Goal: Information Seeking & Learning: Learn about a topic

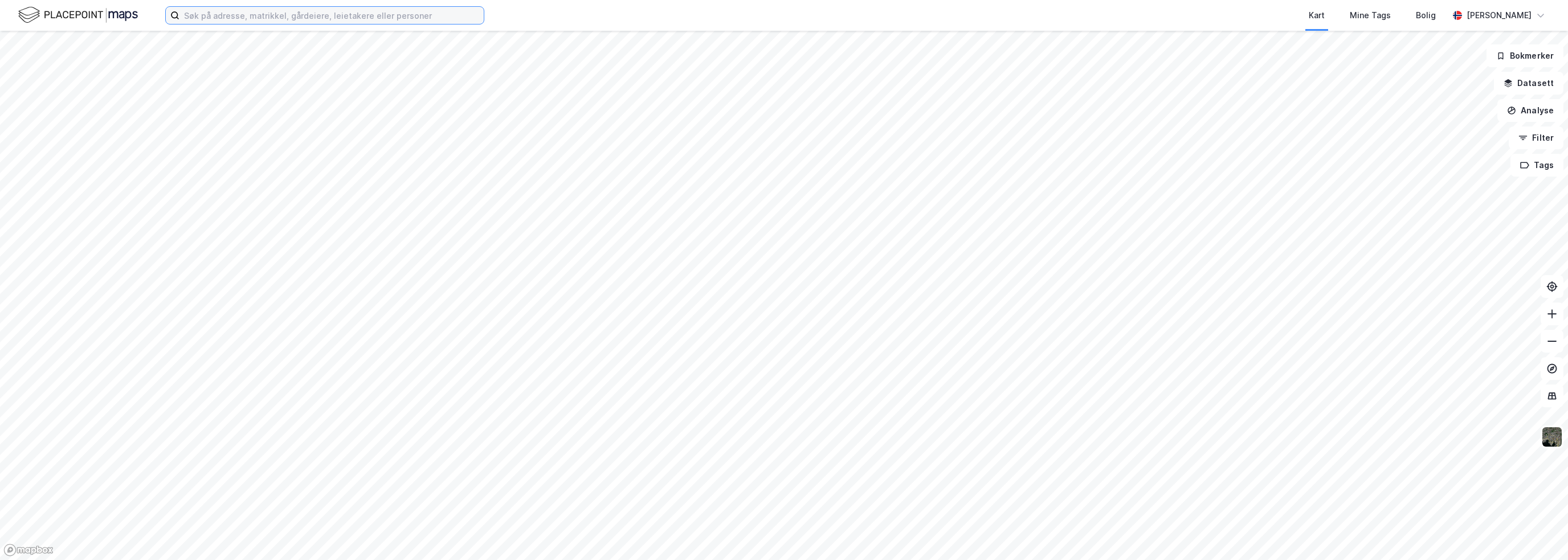
click at [244, 18] on input at bounding box center [331, 15] width 304 height 17
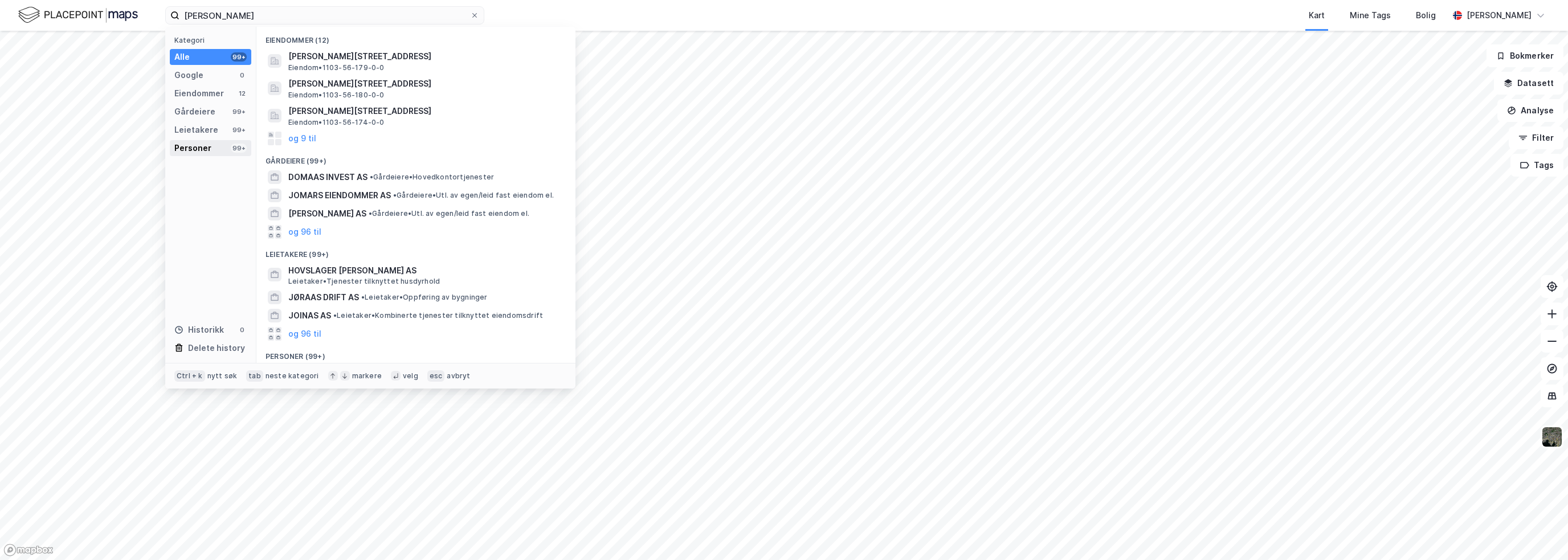
click at [227, 146] on div "Personer 99+" at bounding box center [210, 147] width 82 height 16
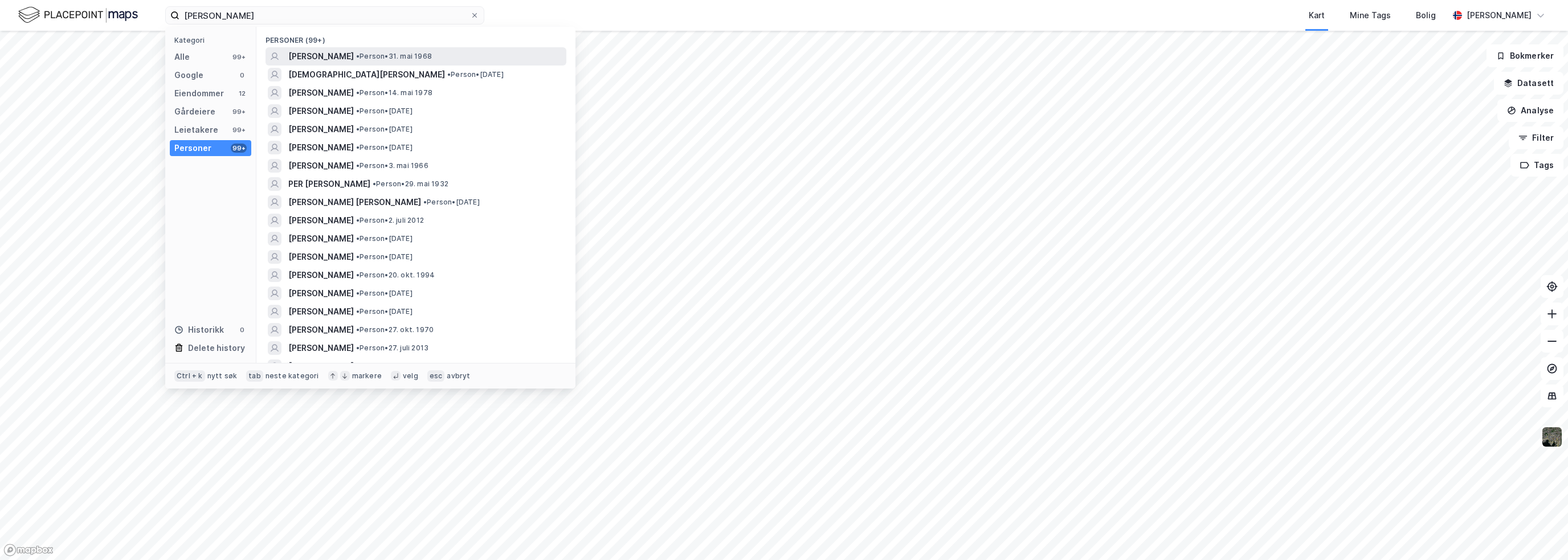
click at [469, 60] on div "[PERSON_NAME] • Person • 31. mai 1968" at bounding box center [426, 57] width 276 height 14
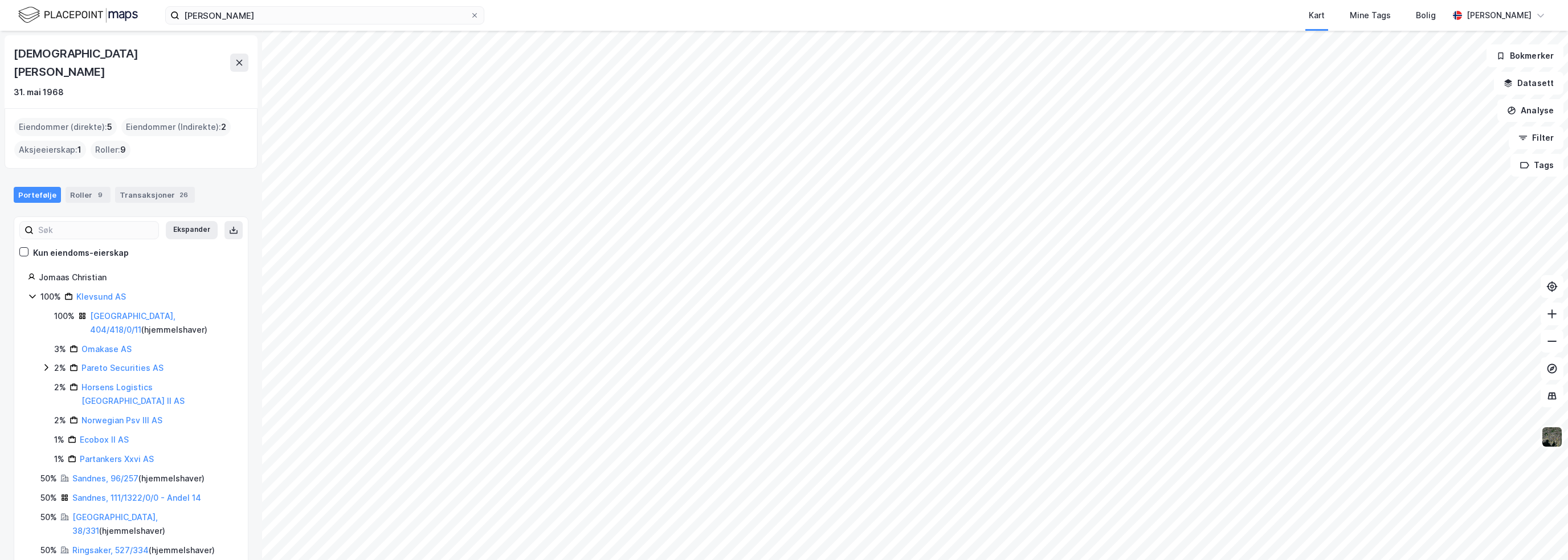
click at [37, 46] on div "[DEMOGRAPHIC_DATA][PERSON_NAME]" at bounding box center [122, 62] width 217 height 37
click at [39, 50] on div "[DEMOGRAPHIC_DATA][PERSON_NAME]" at bounding box center [122, 62] width 217 height 37
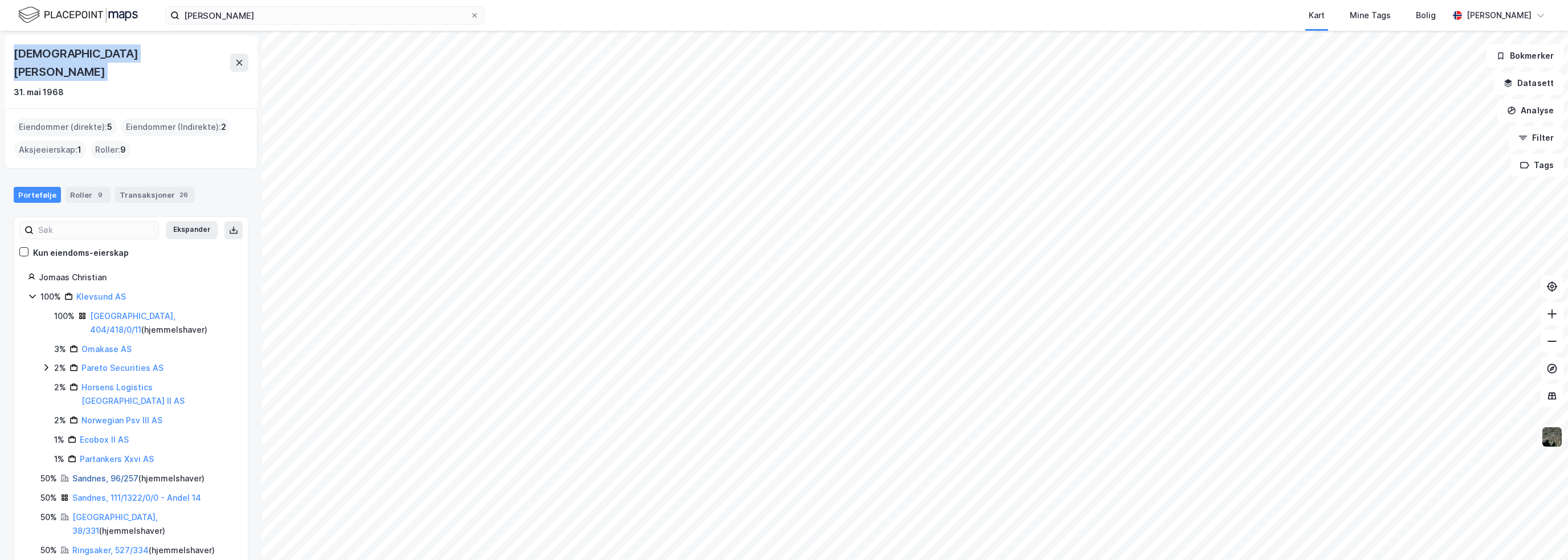
click at [128, 473] on link "Sandnes, 96/257" at bounding box center [105, 478] width 66 height 10
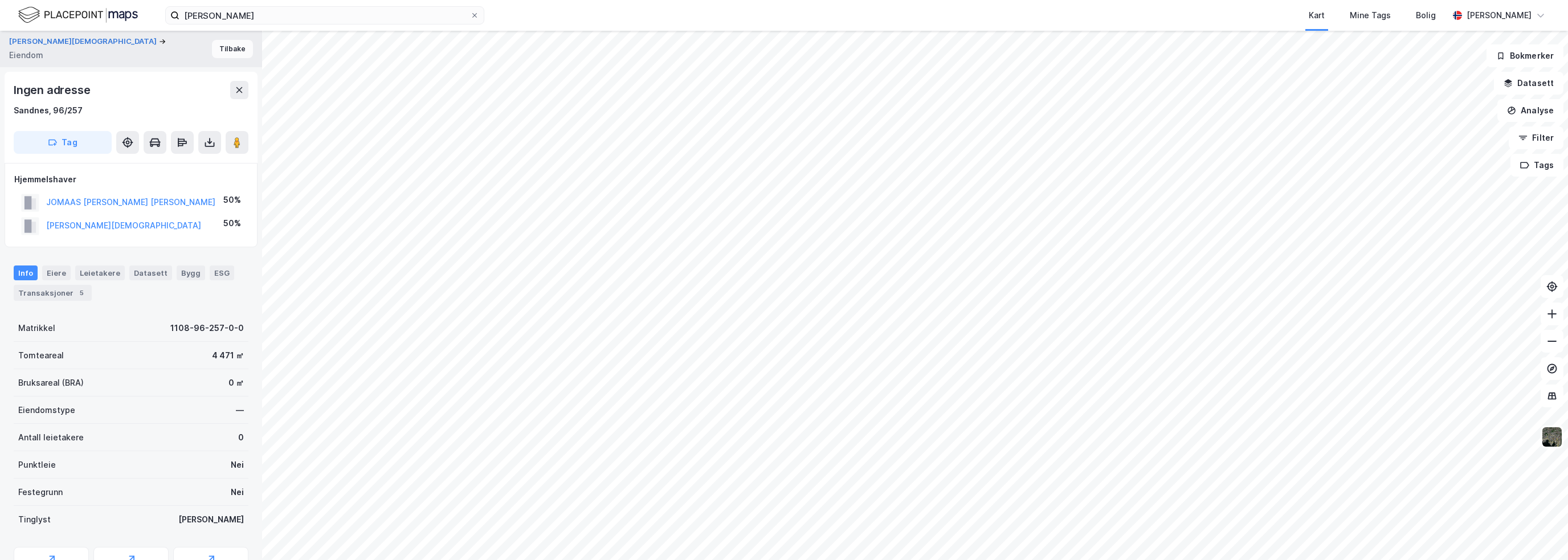
click at [225, 50] on button "Tilbake" at bounding box center [232, 49] width 41 height 18
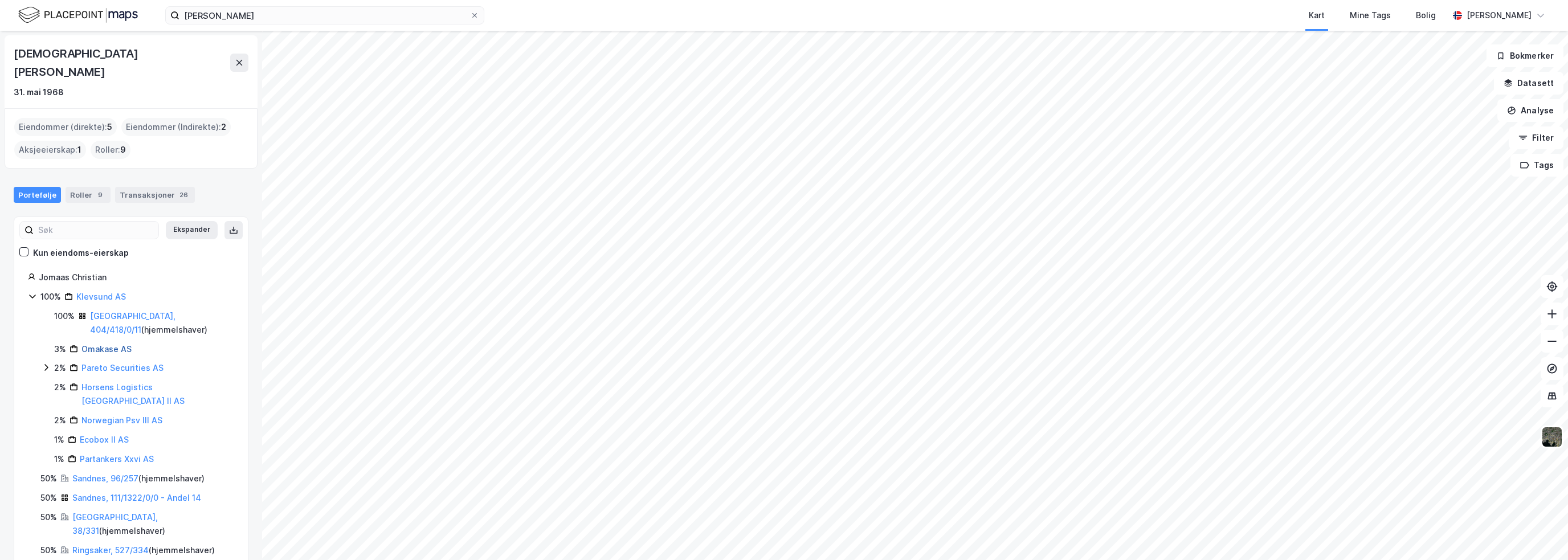
click at [111, 344] on link "Omakase AS" at bounding box center [107, 349] width 50 height 10
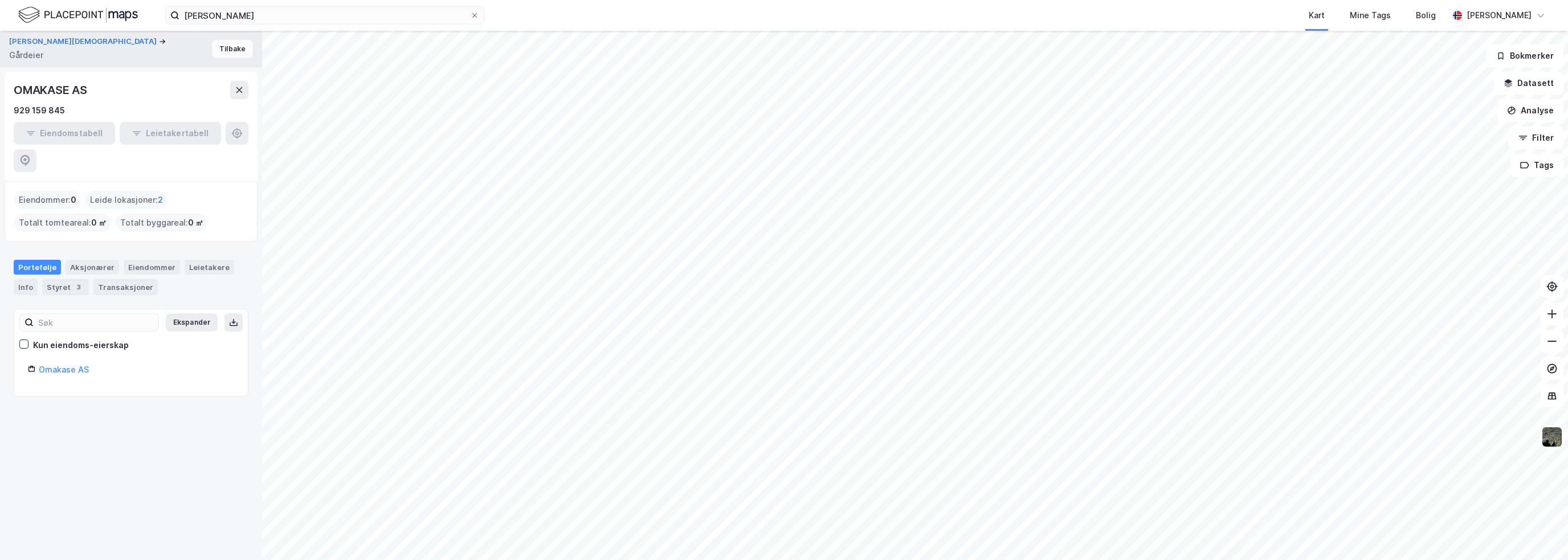
click at [220, 48] on button "Tilbake" at bounding box center [232, 49] width 41 height 18
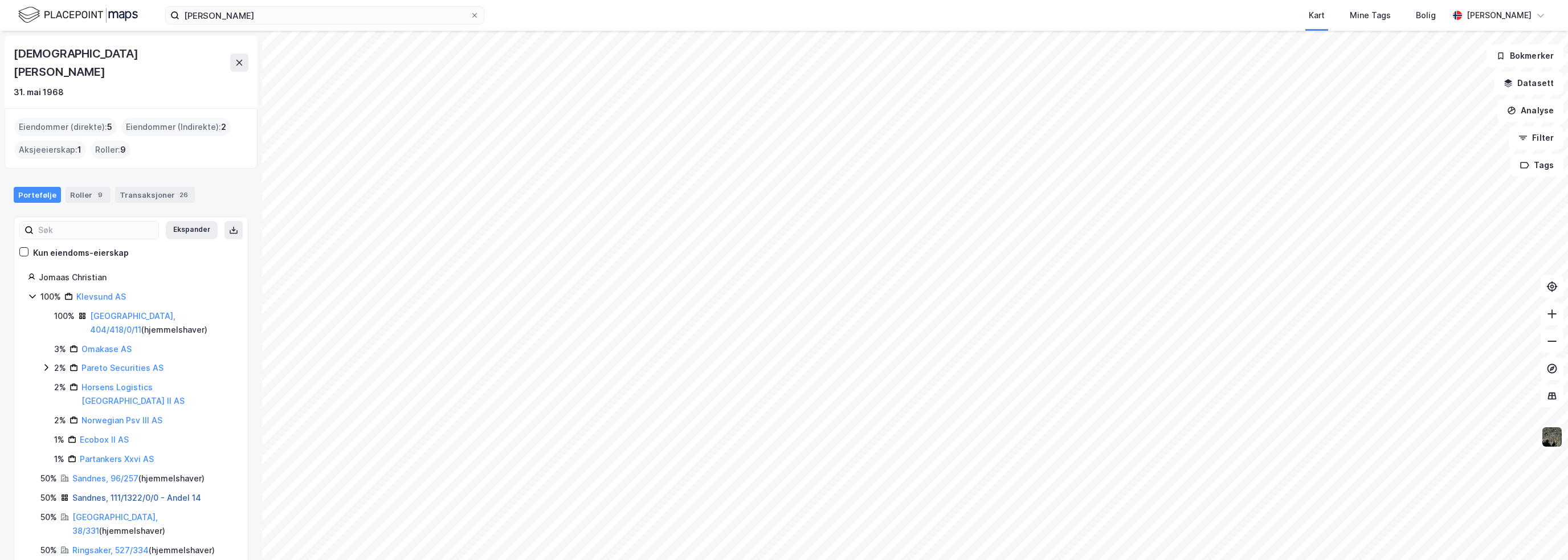
click at [127, 493] on link "Sandnes, 111/1322/0/0 - Andel 14" at bounding box center [137, 498] width 129 height 10
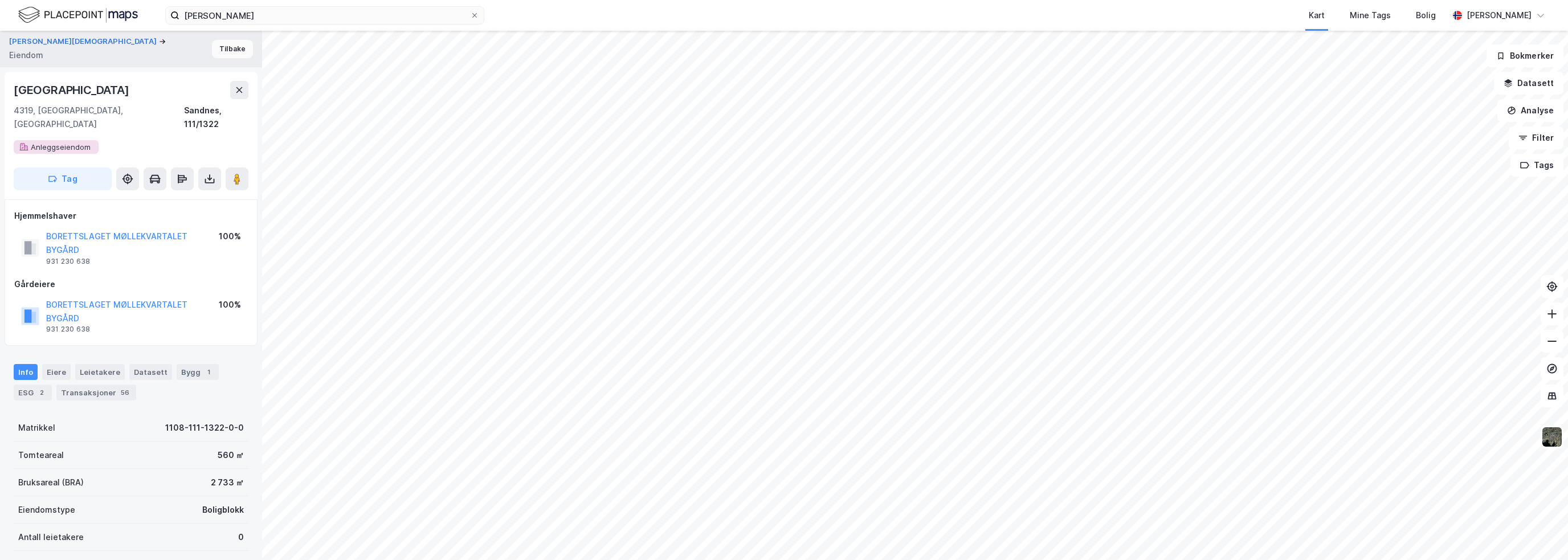
click at [224, 53] on button "Tilbake" at bounding box center [232, 49] width 41 height 18
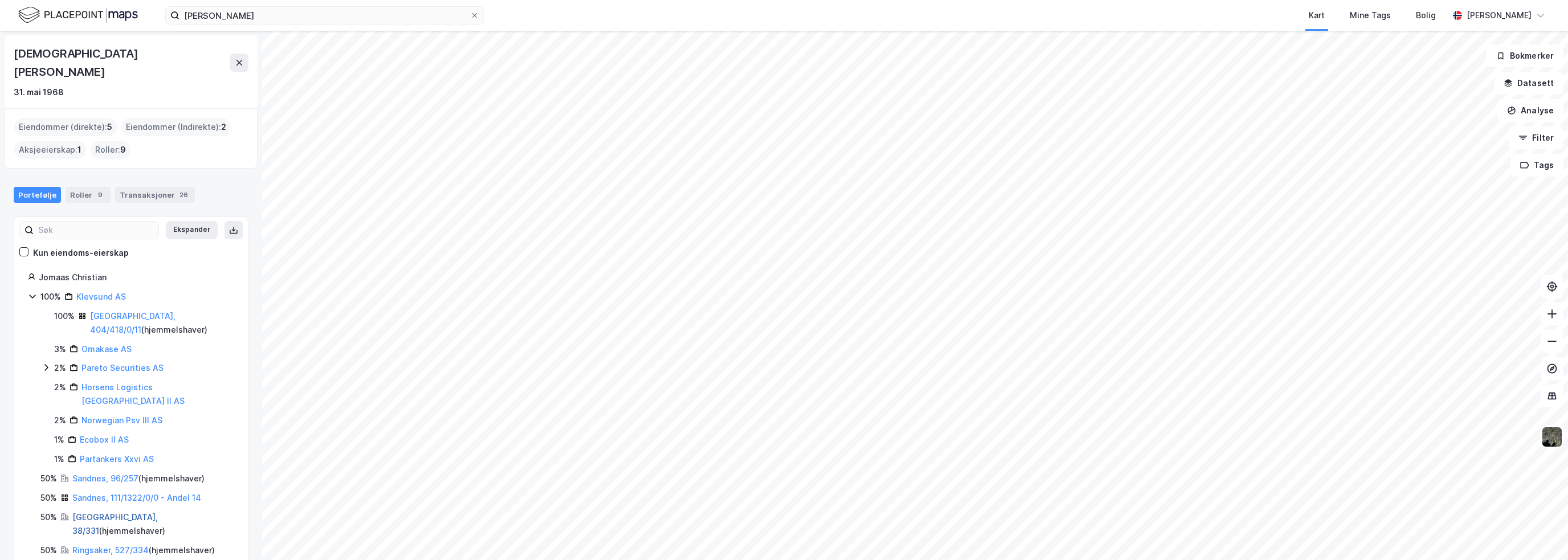
click at [117, 512] on link "[GEOGRAPHIC_DATA], 38/331" at bounding box center [115, 524] width 85 height 24
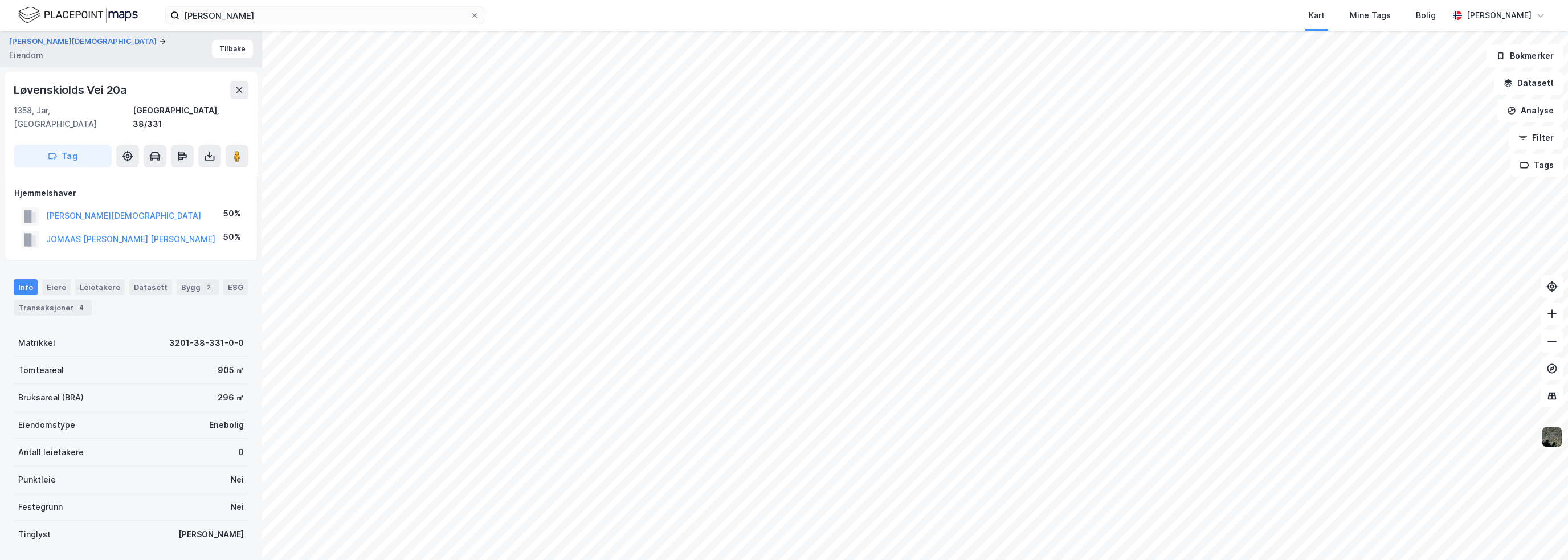
click at [73, 89] on div "Løvenskiolds Vei 20a" at bounding box center [71, 90] width 116 height 18
copy div "Løvenskiolds Vei 20a"
click at [55, 300] on div "Transaksjoner 4" at bounding box center [53, 307] width 78 height 16
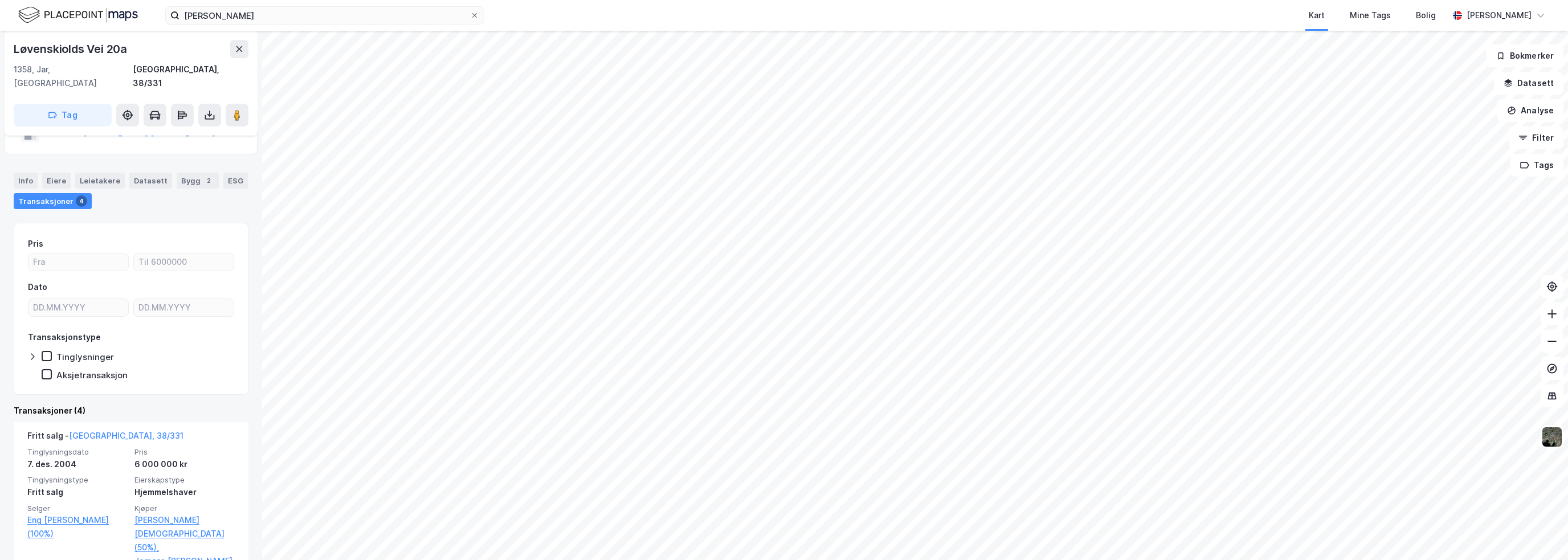
scroll to position [114, 0]
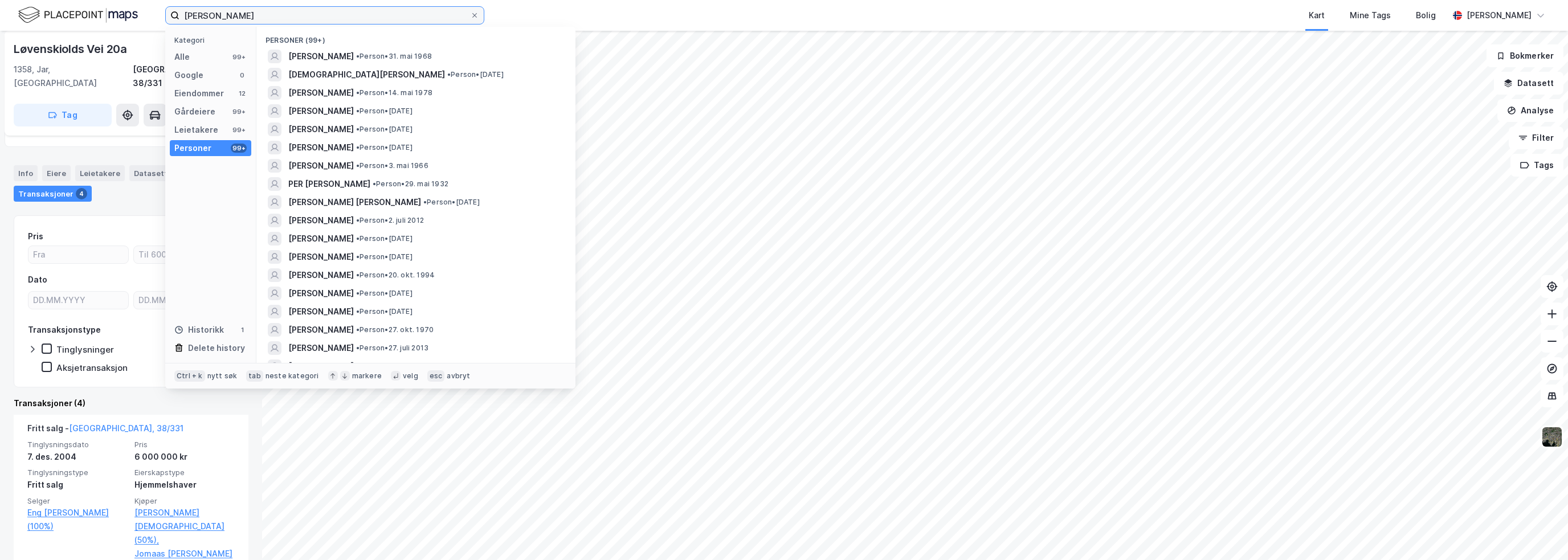
click at [229, 18] on input "[PERSON_NAME]" at bounding box center [325, 15] width 291 height 17
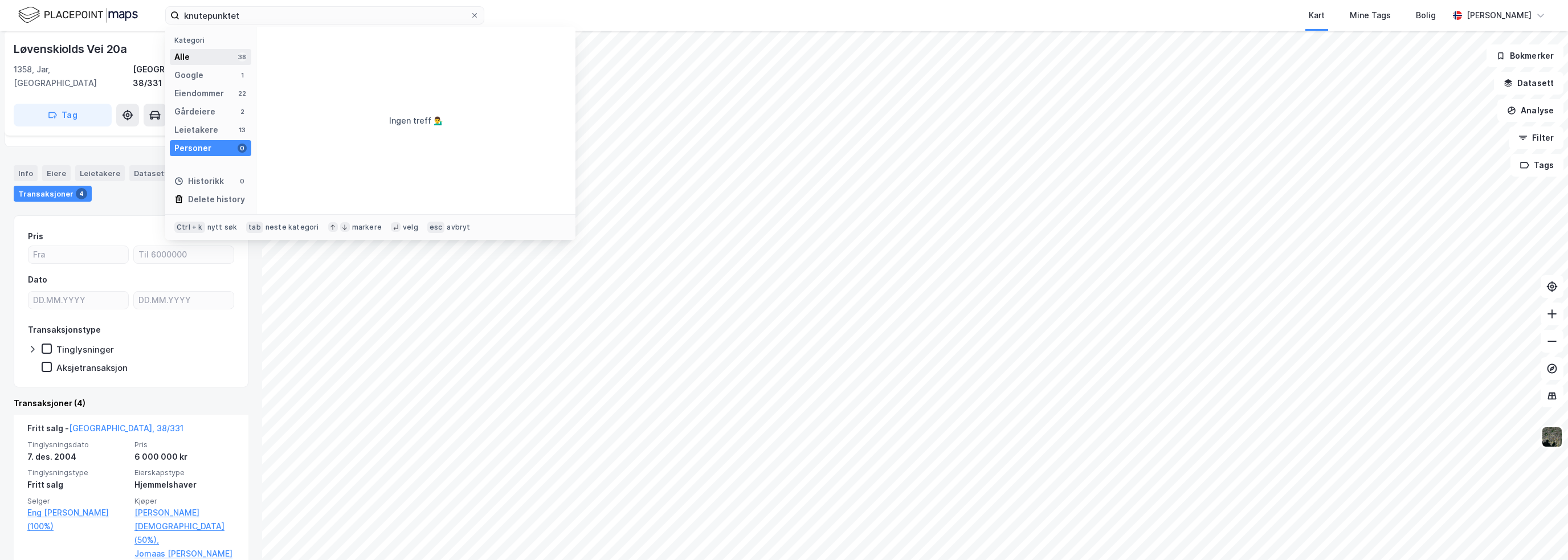
click at [183, 62] on div "Alle" at bounding box center [182, 57] width 15 height 14
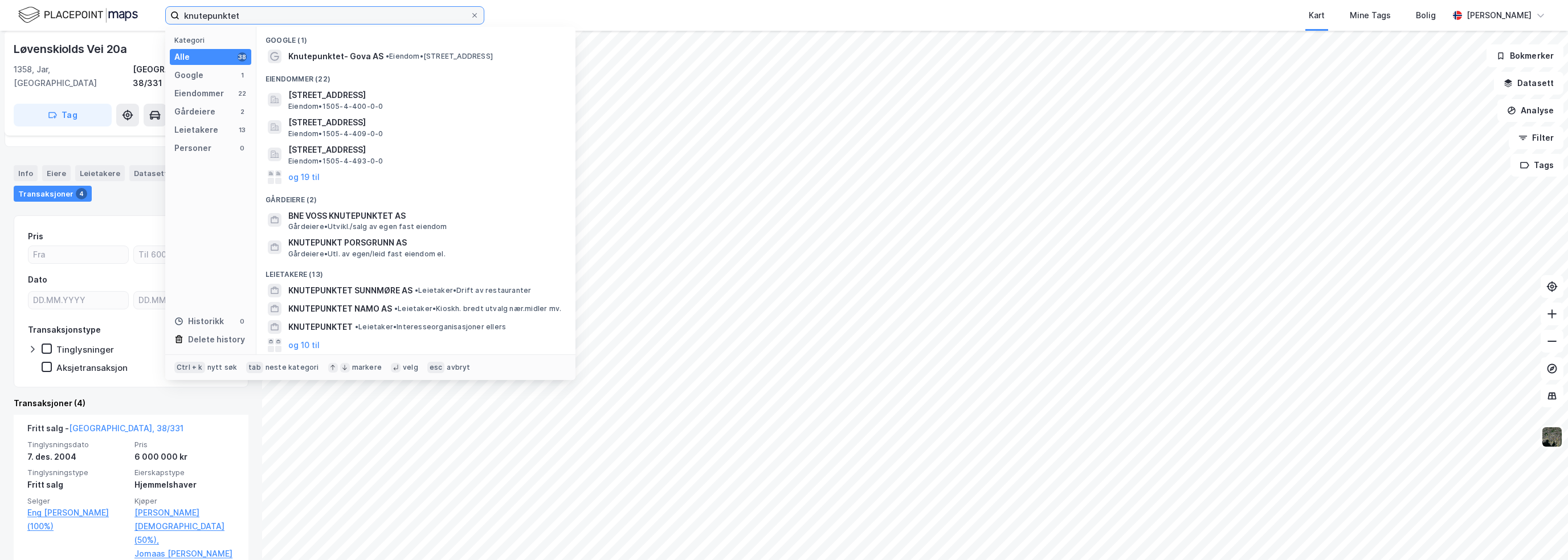
click at [308, 18] on input "knutepunktet" at bounding box center [325, 15] width 291 height 17
click at [354, 215] on span "BNE VOSS KNUTEPUNKTET AS" at bounding box center [424, 216] width 273 height 14
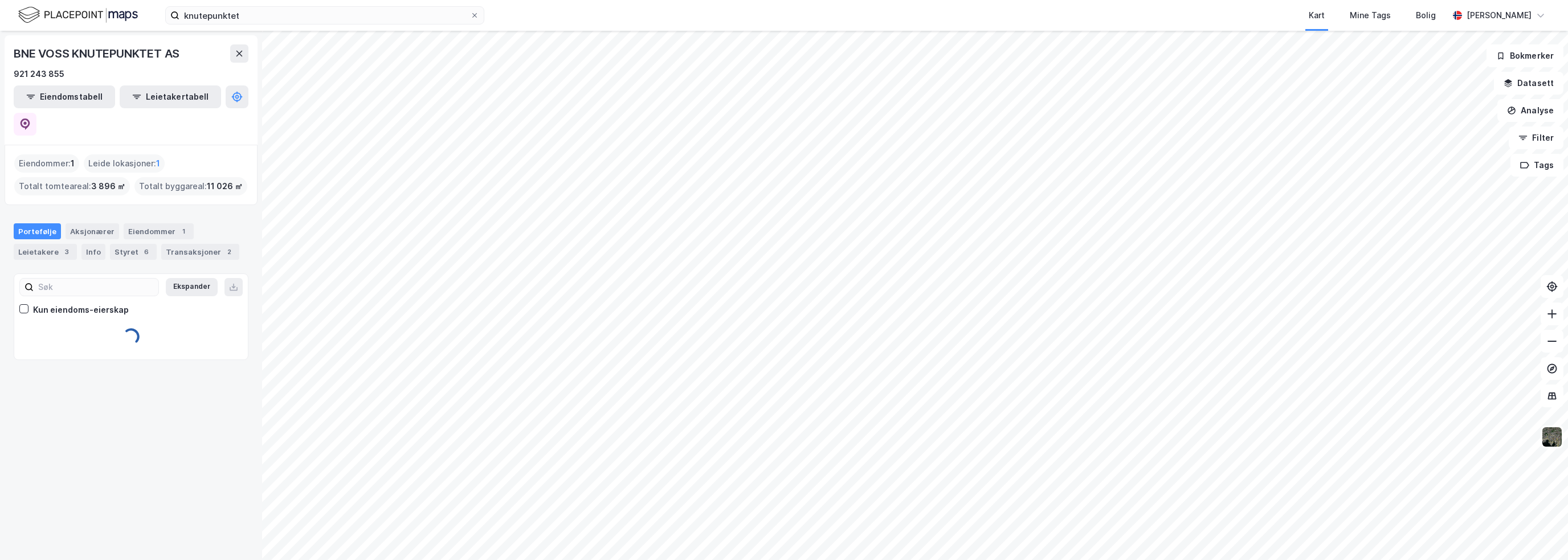
click at [147, 56] on div "BNE VOSS KNUTEPUNKTET AS" at bounding box center [98, 53] width 168 height 18
copy div "BNE VOSS KNUTEPUNKTET AS"
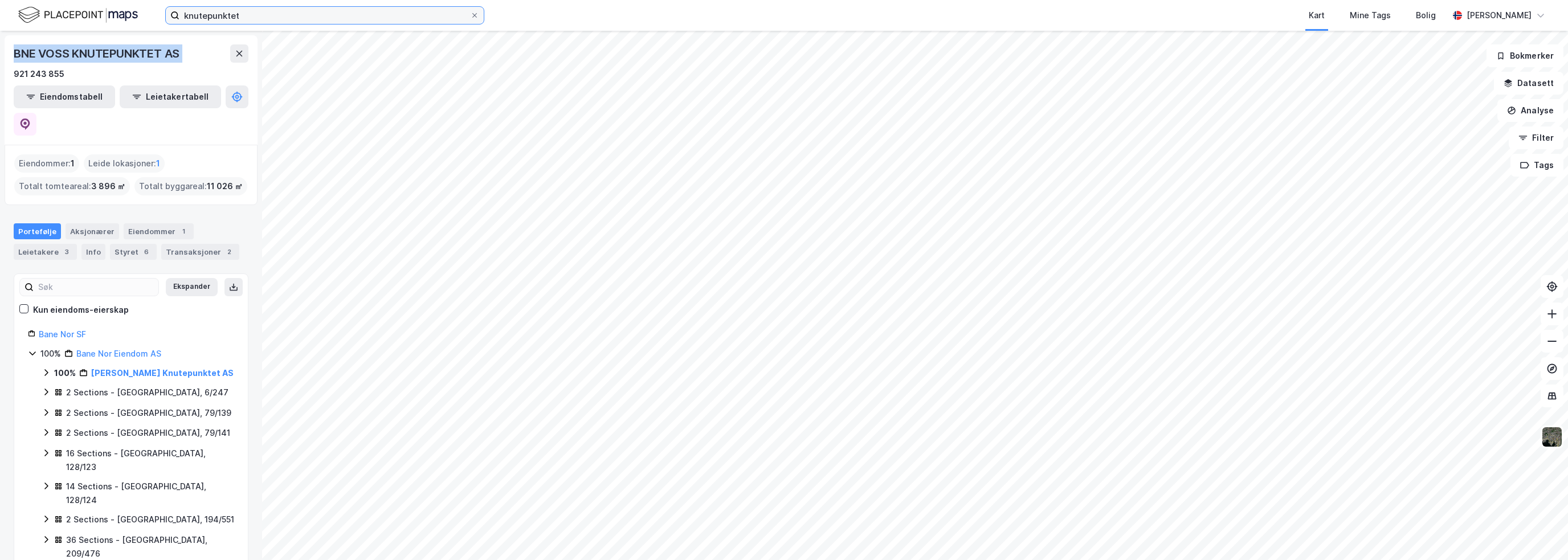
click at [257, 11] on input "knutepunktet" at bounding box center [325, 15] width 291 height 17
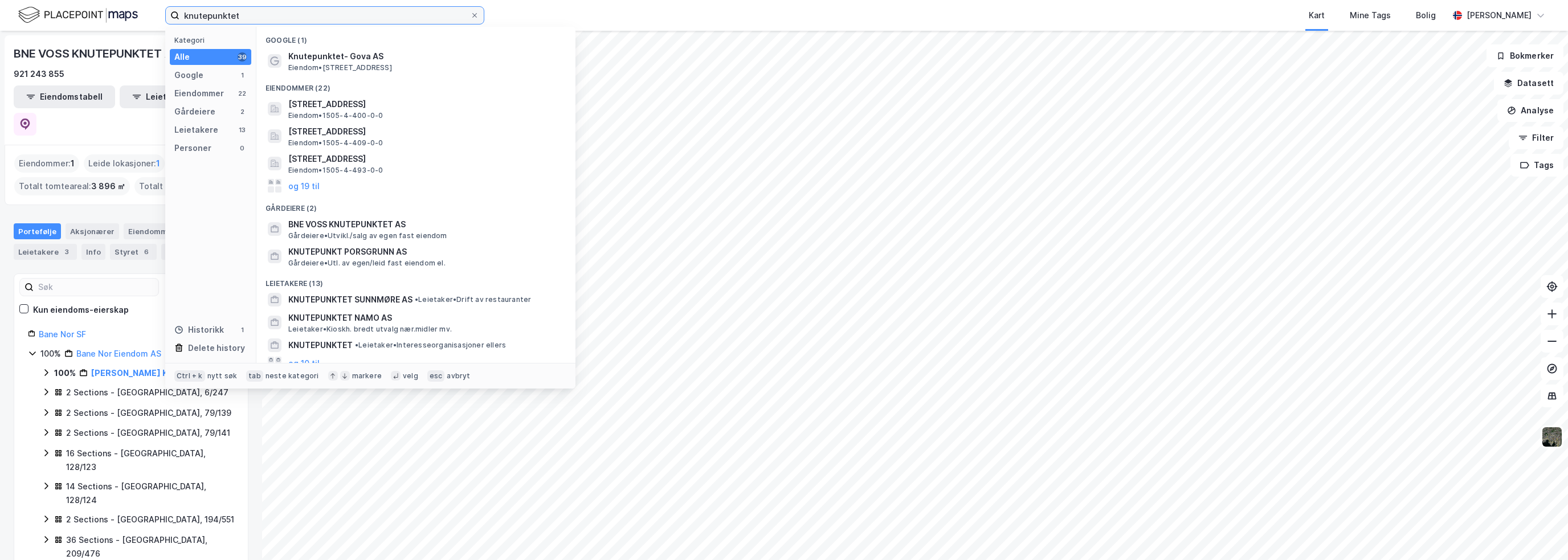
click at [257, 11] on input "knutepunktet" at bounding box center [325, 15] width 291 height 17
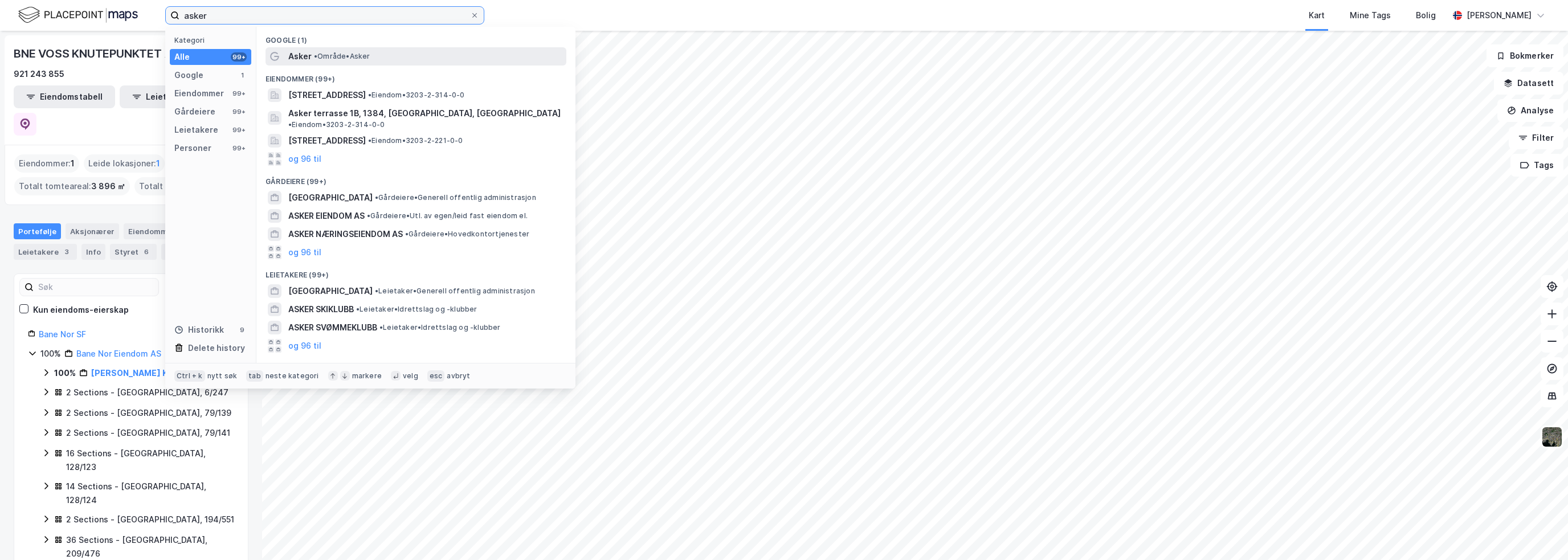
type input "asker"
click at [353, 57] on span "• Område • Asker" at bounding box center [341, 56] width 56 height 9
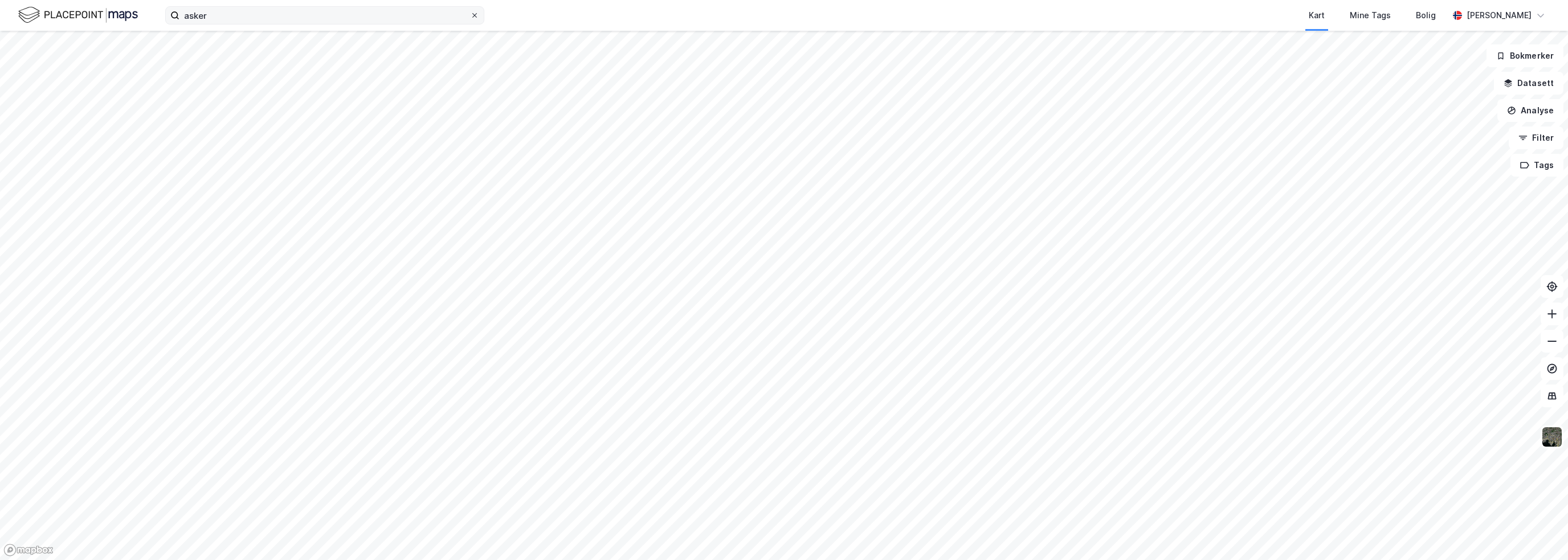
click at [476, 15] on icon at bounding box center [475, 15] width 7 height 7
click at [470, 15] on input "asker" at bounding box center [325, 15] width 291 height 17
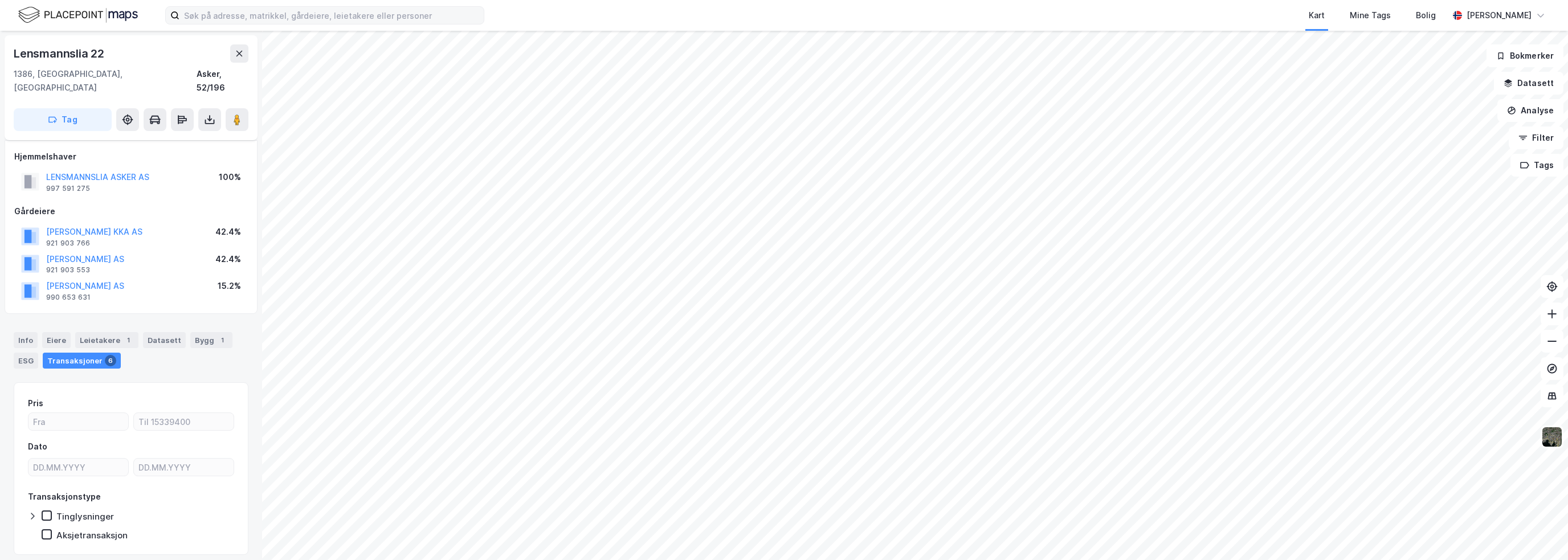
scroll to position [21, 0]
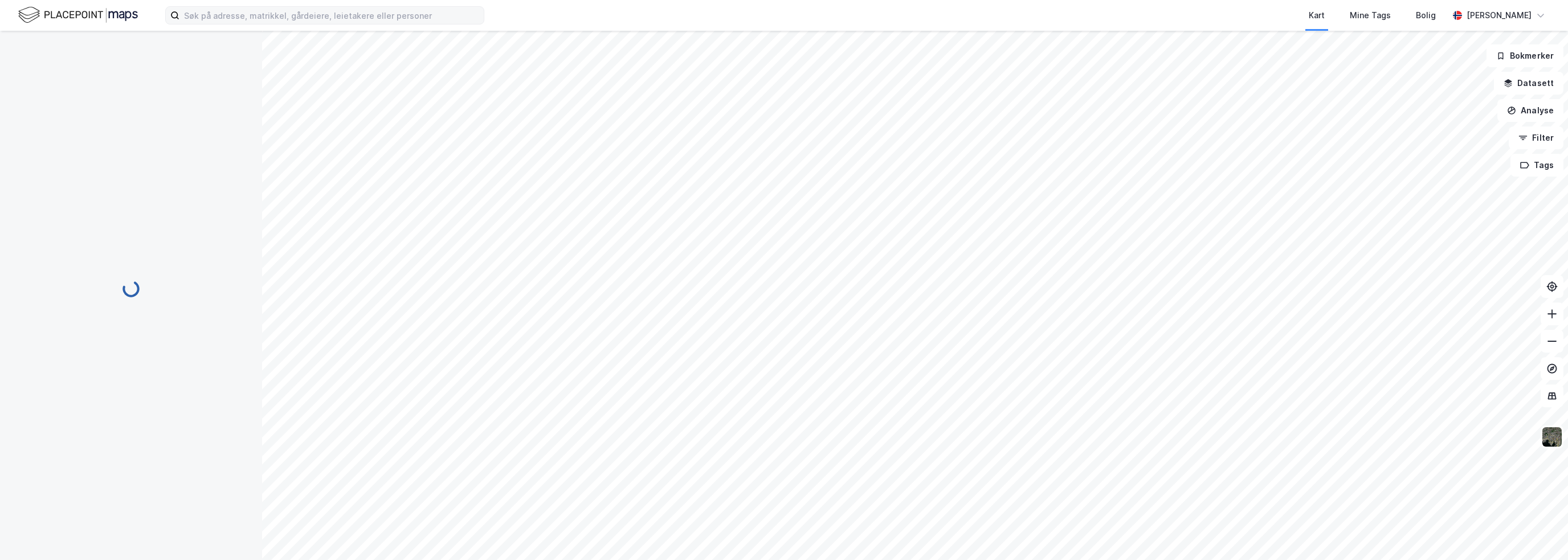
scroll to position [21, 0]
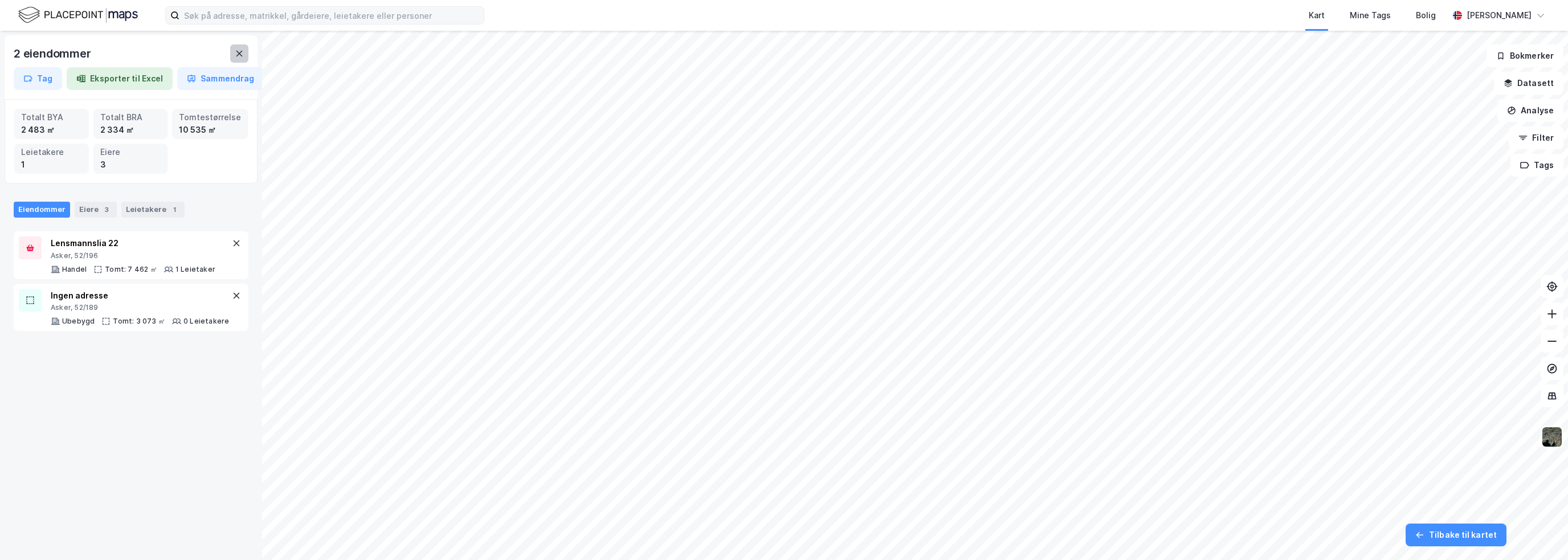
click at [235, 57] on icon at bounding box center [239, 53] width 9 height 9
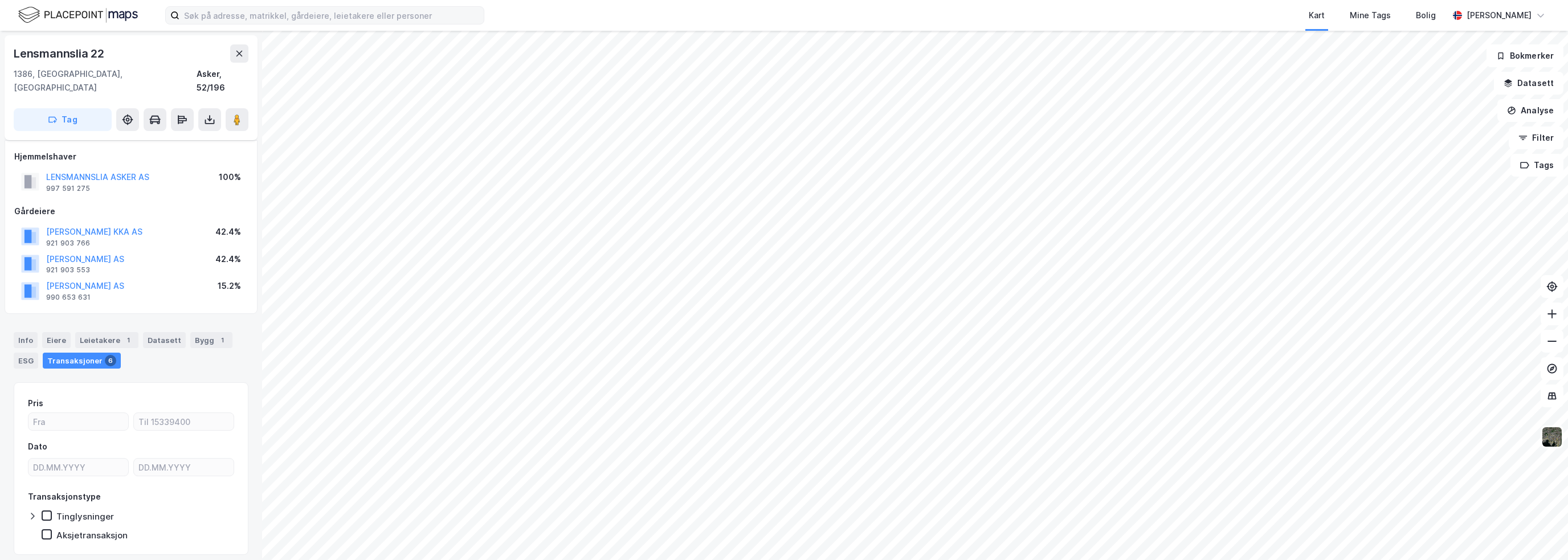
scroll to position [21, 0]
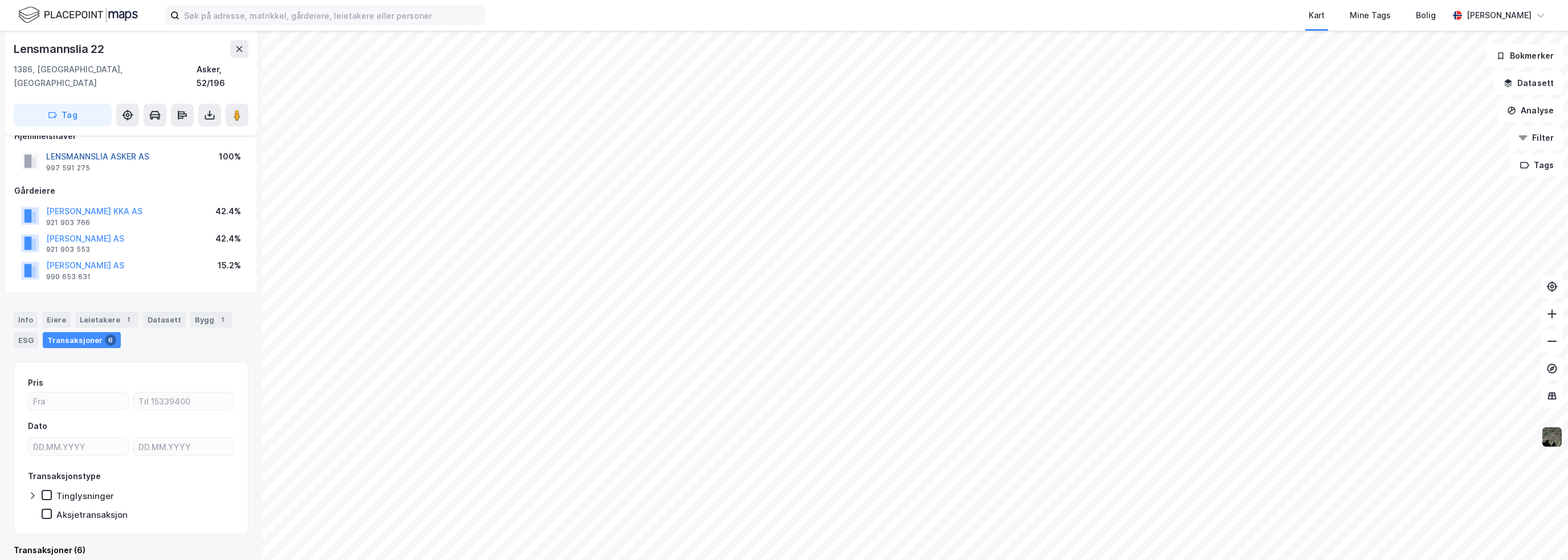
click at [0, 0] on button "LENSMANNSLIA ASKER AS" at bounding box center [0, 0] width 0 height 0
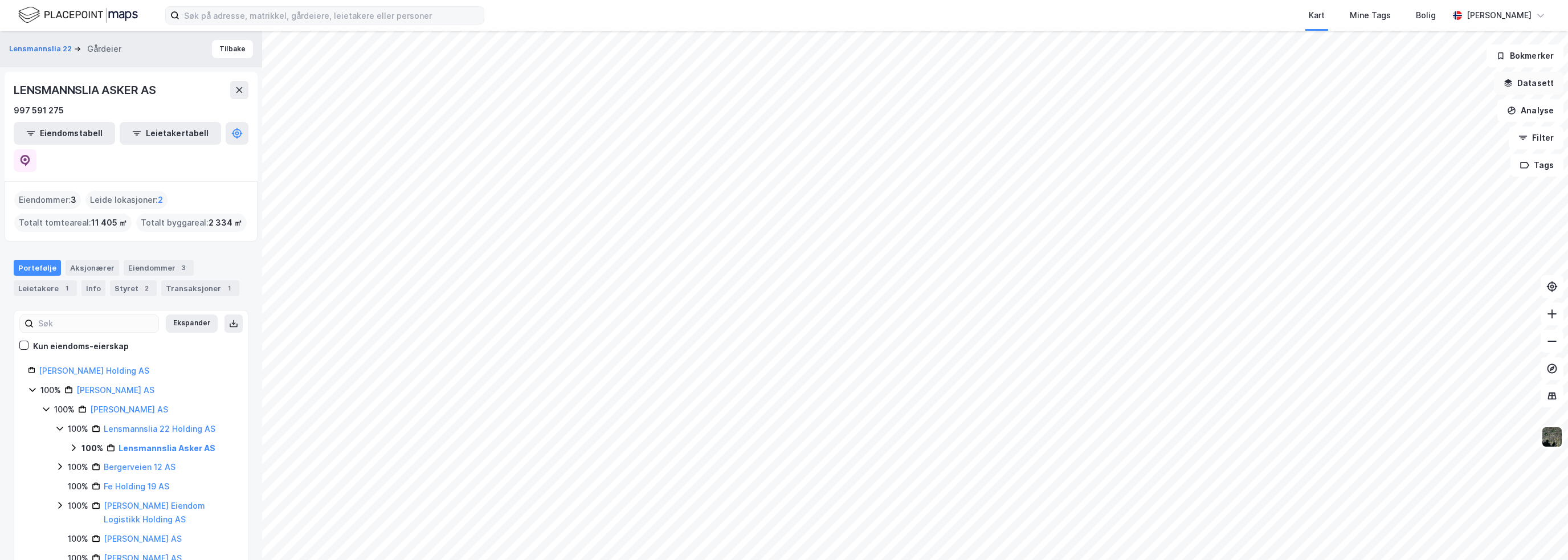
click at [1542, 82] on button "Datasett" at bounding box center [1529, 83] width 69 height 23
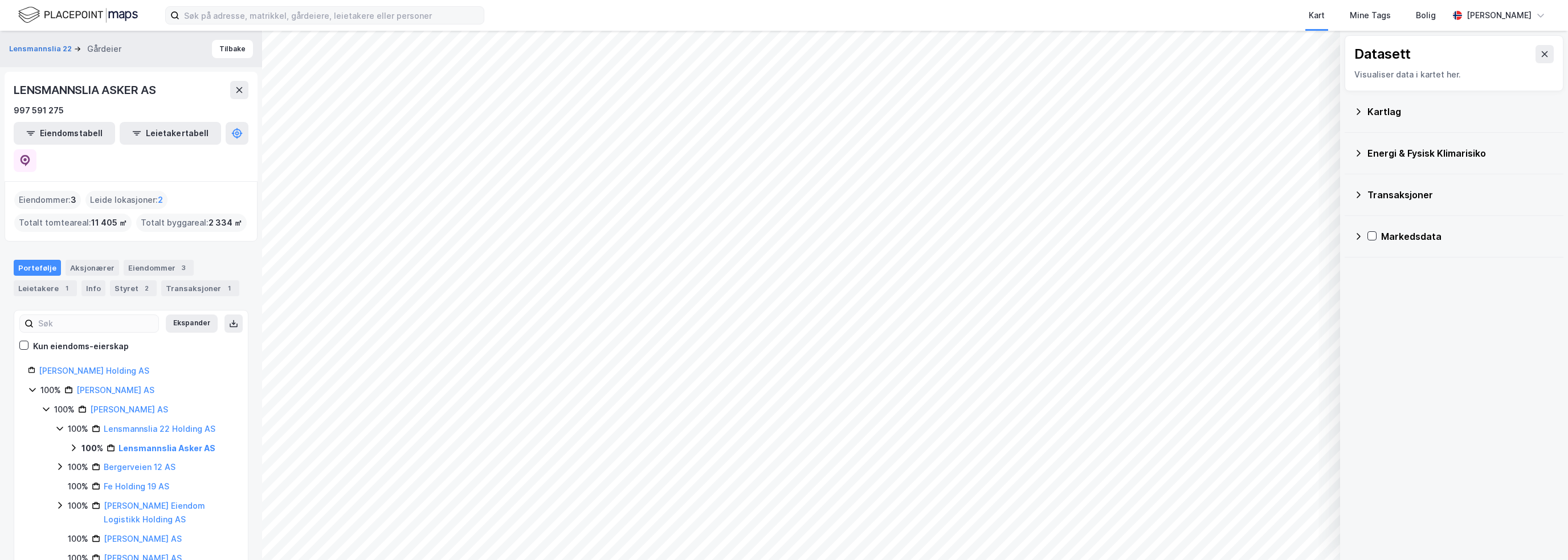
click at [1494, 111] on div "Kartlag" at bounding box center [1461, 111] width 187 height 14
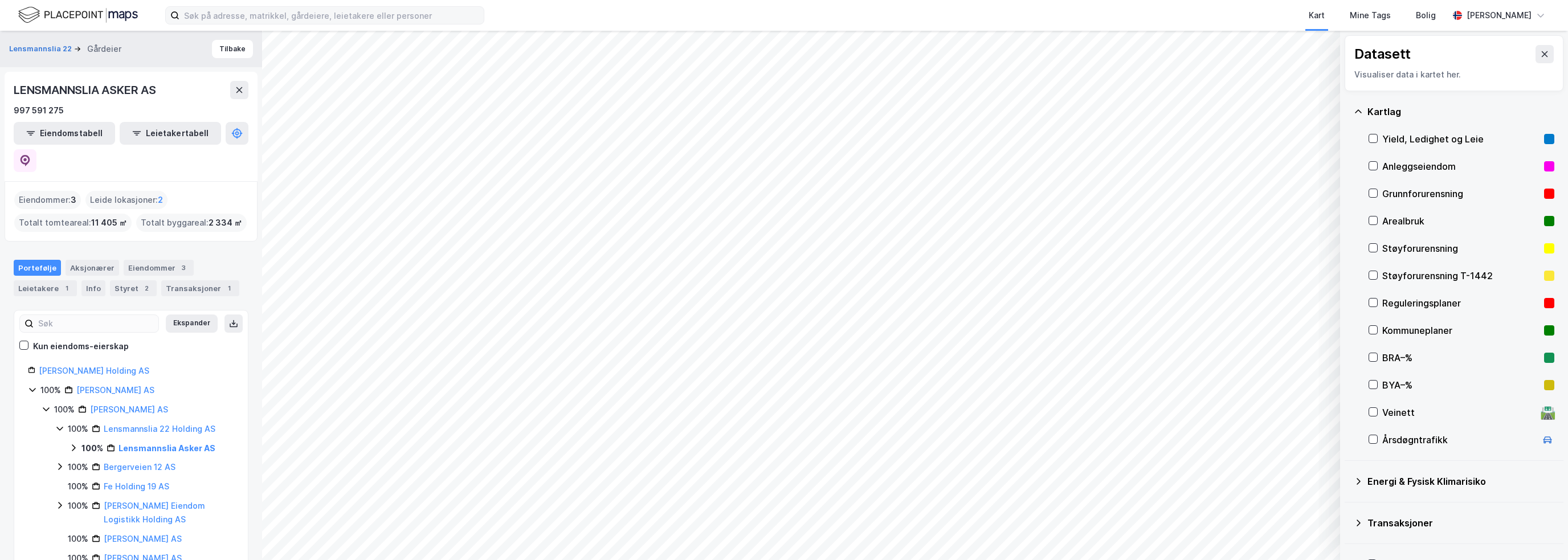
click at [1430, 300] on div "Reguleringsplaner" at bounding box center [1460, 303] width 157 height 14
click at [1431, 298] on div "Reguleringsplaner" at bounding box center [1460, 303] width 157 height 14
click at [1421, 327] on div "Kommuneplaner" at bounding box center [1460, 330] width 157 height 14
click at [1427, 298] on div "Reguleringsplaner" at bounding box center [1460, 303] width 157 height 14
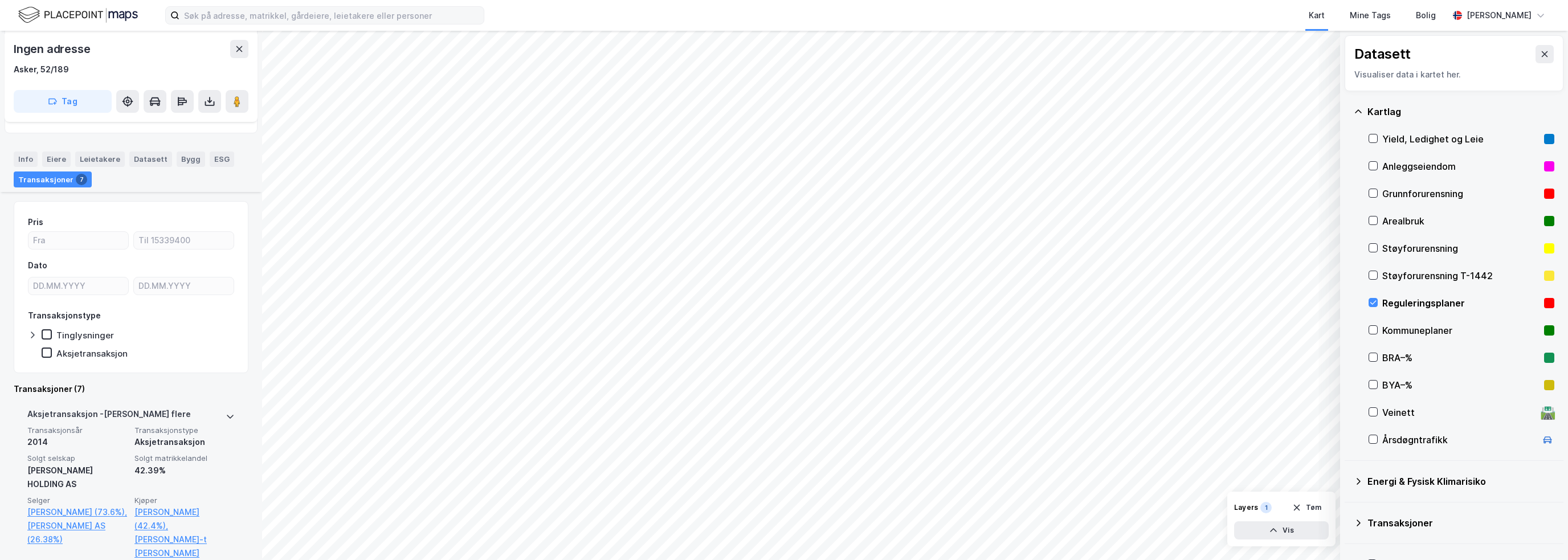
scroll to position [284, 0]
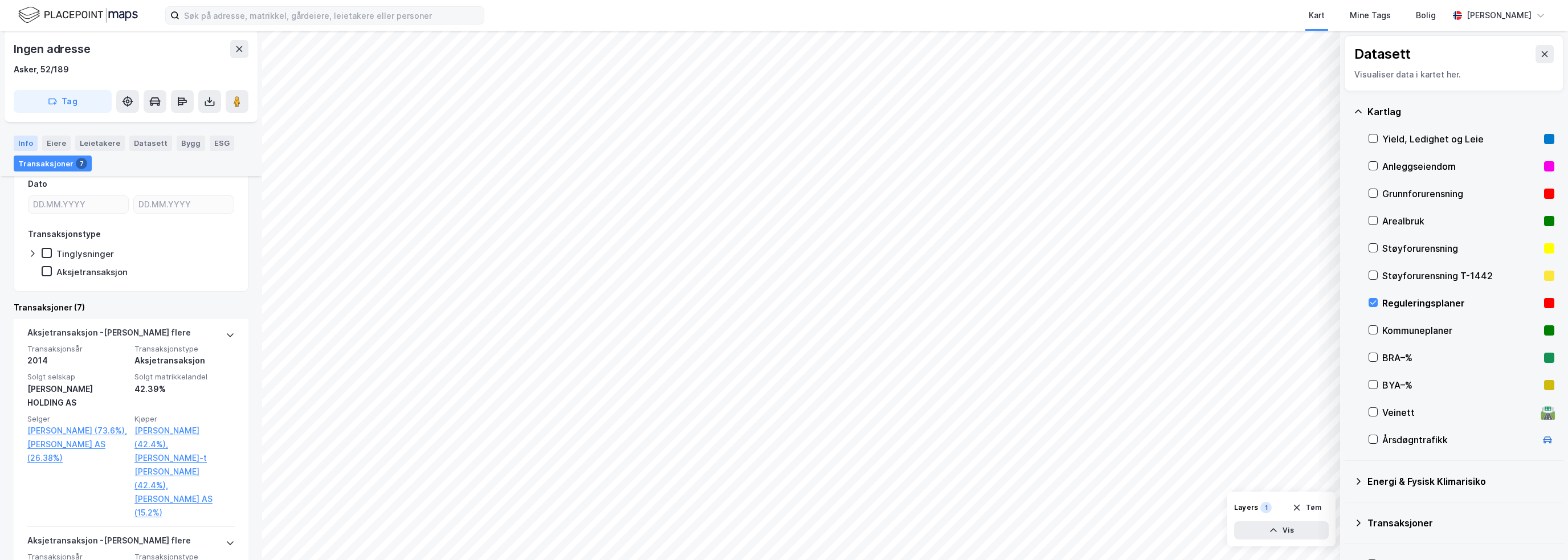
click at [14, 141] on div "Info" at bounding box center [26, 143] width 24 height 15
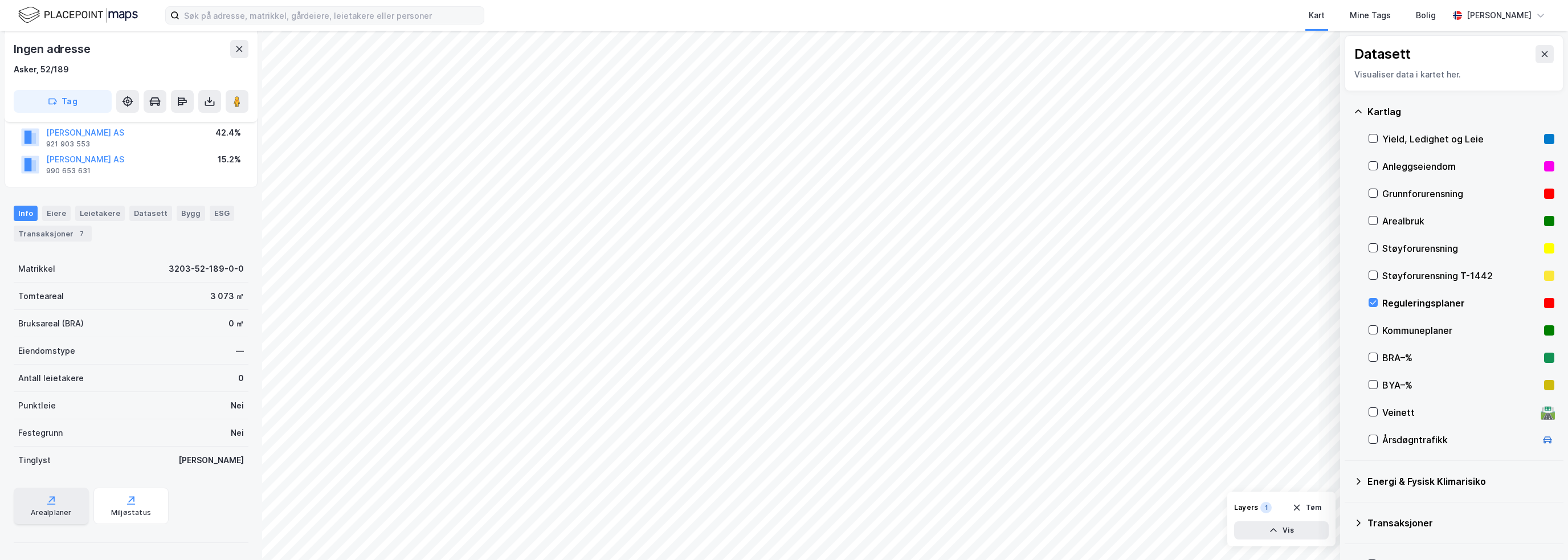
click at [39, 503] on div "Arealplaner" at bounding box center [51, 505] width 75 height 37
click at [1400, 306] on div "Reguleringsplaner" at bounding box center [1460, 303] width 157 height 14
click at [1540, 57] on icon at bounding box center [1544, 54] width 9 height 9
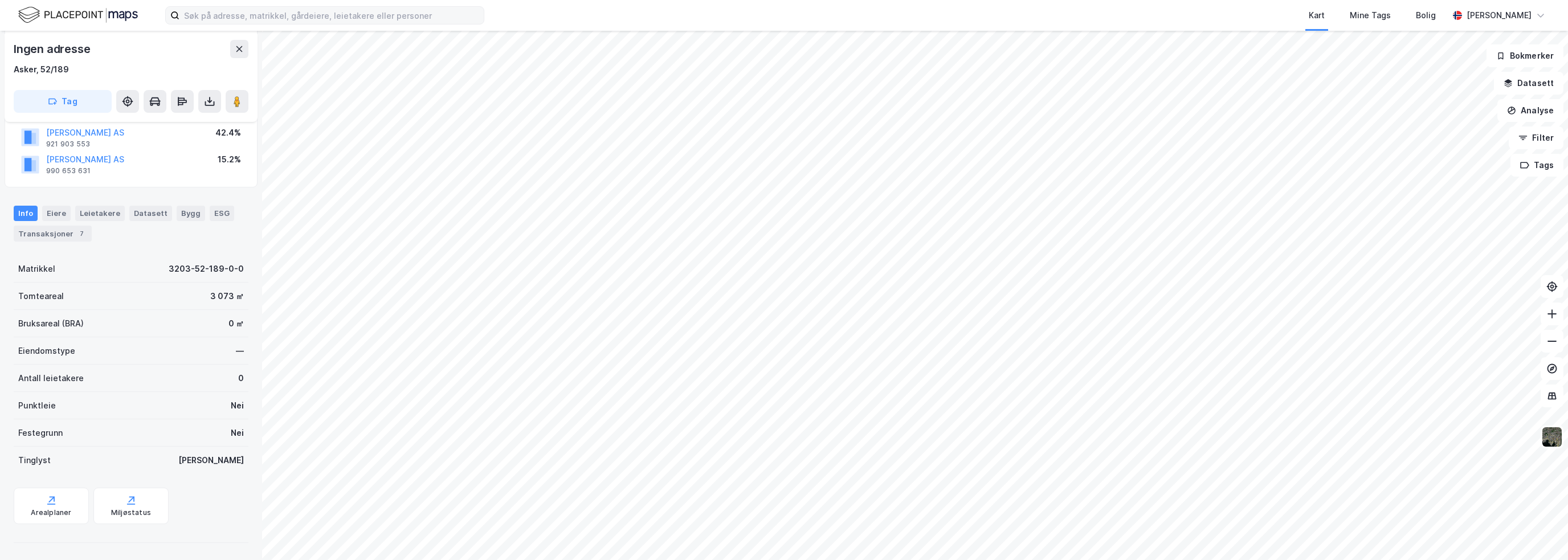
scroll to position [0, 0]
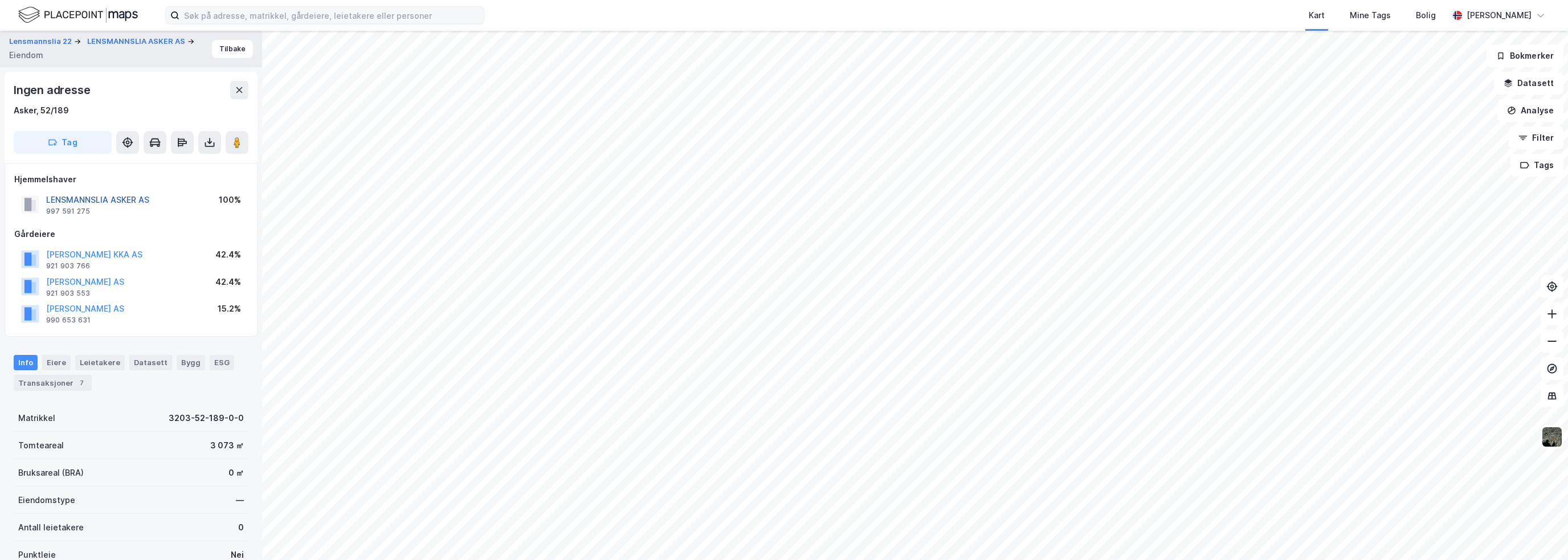
click at [0, 0] on button "LENSMANNSLIA ASKER AS" at bounding box center [0, 0] width 0 height 0
